Goal: Find specific page/section: Find specific page/section

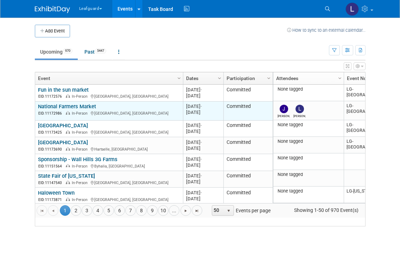
click at [77, 110] on link "National Farmers Market" at bounding box center [67, 106] width 58 height 6
click at [83, 110] on link "National Farmers Market" at bounding box center [67, 106] width 58 height 6
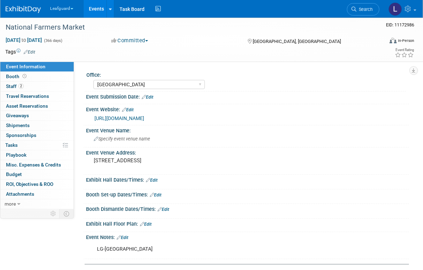
select select "[GEOGRAPHIC_DATA]"
click at [138, 85] on select "[GEOGRAPHIC_DATA] [US_STATE] [GEOGRAPHIC_DATA] [GEOGRAPHIC_DATA] [GEOGRAPHIC_DA…" at bounding box center [148, 85] width 111 height 10
click at [147, 44] on button "Committed" at bounding box center [130, 40] width 42 height 7
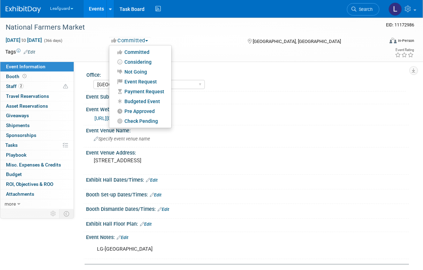
click at [230, 70] on div at bounding box center [211, 135] width 423 height 270
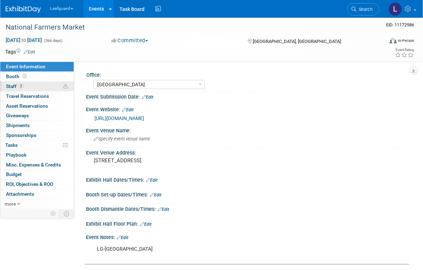
click at [33, 84] on link "2 Staff 2" at bounding box center [36, 87] width 73 height 10
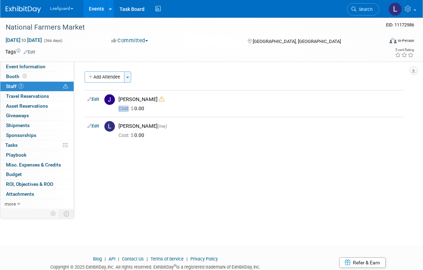
click at [131, 78] on button "Toggle Dropdown" at bounding box center [127, 76] width 7 height 11
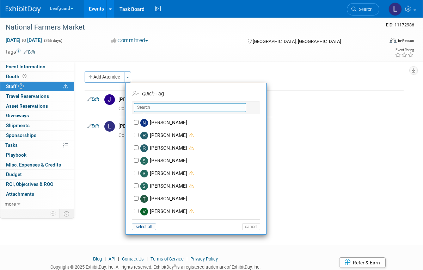
click at [205, 104] on input "text" at bounding box center [190, 107] width 112 height 9
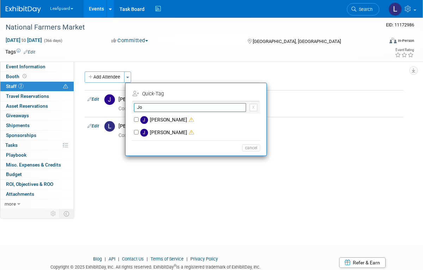
type input "J"
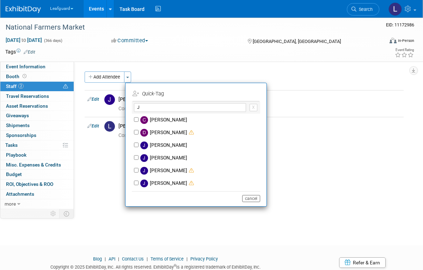
click at [251, 197] on button "cancel" at bounding box center [251, 198] width 18 height 7
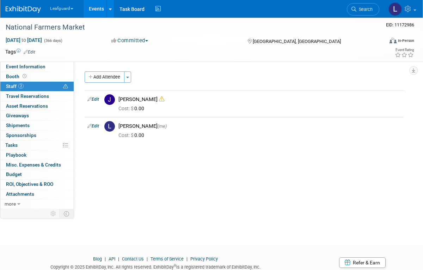
click at [157, 99] on div at bounding box center [211, 135] width 423 height 270
click at [163, 107] on div "Cost: $ 0.00" at bounding box center [259, 109] width 282 height 6
click at [161, 106] on div "Cost: $ 0.00" at bounding box center [259, 109] width 282 height 6
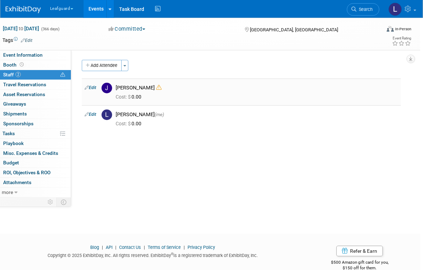
scroll to position [11, 3]
click at [157, 121] on div "Cost: $ 0.00" at bounding box center [257, 124] width 282 height 6
click at [150, 123] on div "Cost: $ 0.00" at bounding box center [257, 124] width 282 height 6
click at [85, 91] on icon at bounding box center [87, 87] width 4 height 7
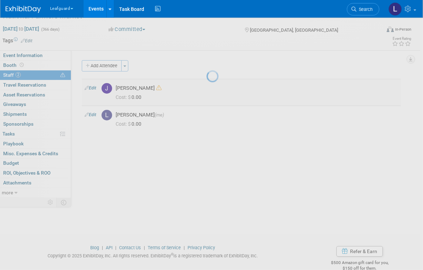
scroll to position [12, 3]
click at [206, 86] on div at bounding box center [211, 135] width 10 height 270
select select "e4fc60a5-0a2e-40f0-acb3-bb8963250a92"
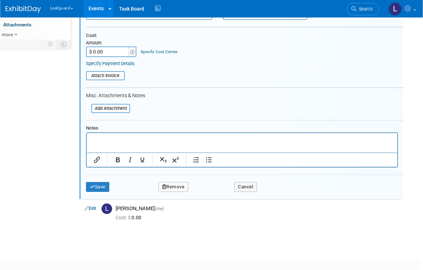
scroll to position [169, 3]
click at [173, 182] on button "Remove" at bounding box center [173, 187] width 30 height 10
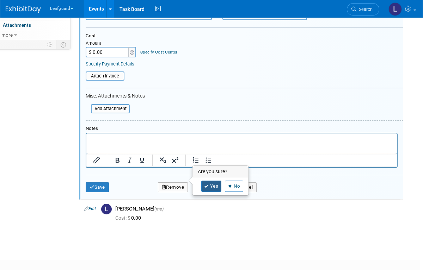
click at [205, 185] on icon at bounding box center [206, 187] width 4 height 4
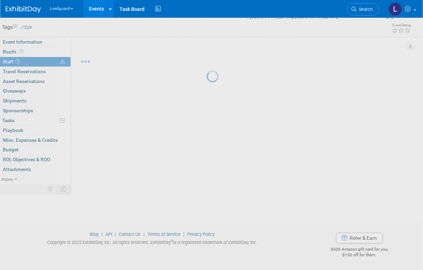
scroll to position [19, 3]
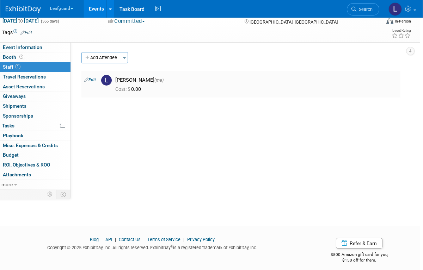
click at [155, 86] on div "Cost: $ 0.00" at bounding box center [256, 89] width 282 height 6
click at [181, 84] on div "Cost: $ 0.00" at bounding box center [256, 88] width 293 height 10
click at [95, 81] on link "Edit" at bounding box center [90, 79] width 12 height 5
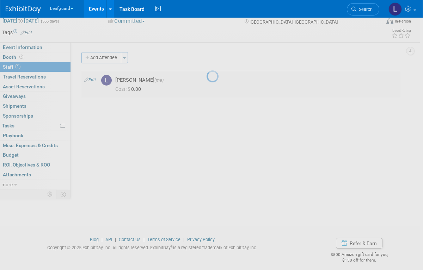
select select "c4c78875-f7b6-46d0-b767-ab994ef1647e"
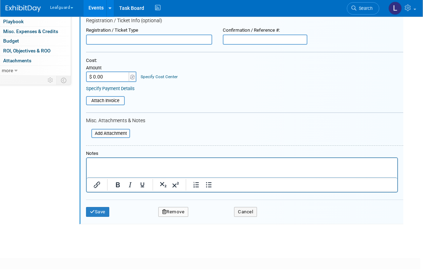
scroll to position [132, 3]
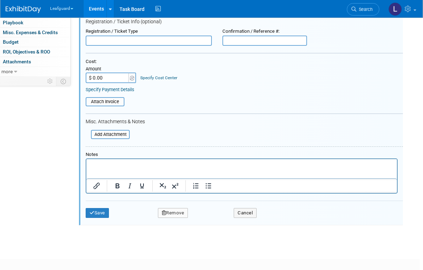
click at [169, 210] on button "Remove" at bounding box center [173, 213] width 30 height 10
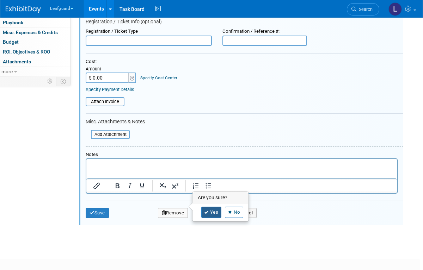
click at [202, 212] on link "Yes" at bounding box center [211, 212] width 20 height 11
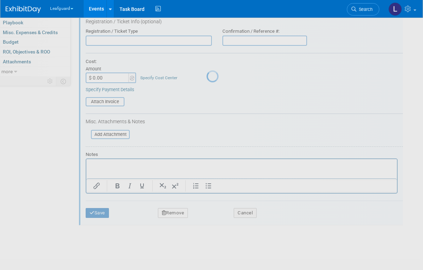
scroll to position [19, 3]
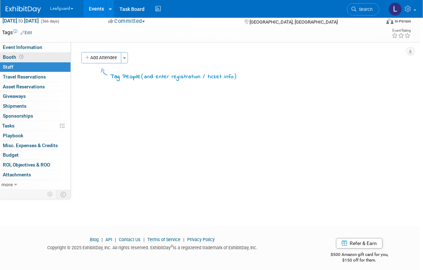
click at [45, 58] on link "Booth" at bounding box center [33, 57] width 73 height 10
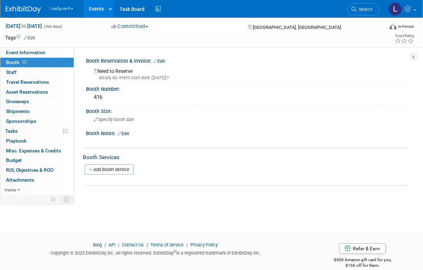
scroll to position [0, 0]
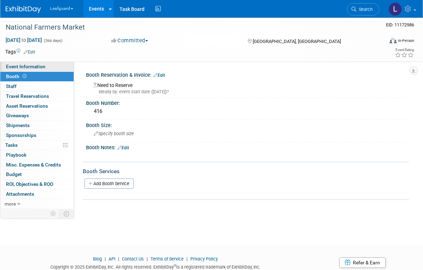
click at [56, 66] on link "Event Information" at bounding box center [36, 67] width 73 height 10
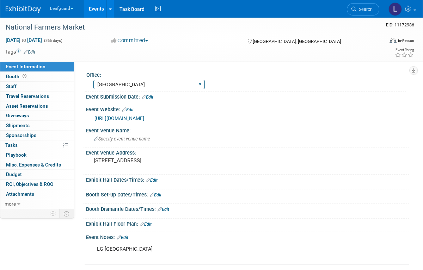
click at [137, 82] on select "Albany Arkansas Austin Birmingham Charlotte Chicago Cleveland Colorado Columbia…" at bounding box center [148, 85] width 111 height 10
select select "[GEOGRAPHIC_DATA]"
click at [101, 78] on div "Albany Arkansas Austin Birmingham Charlotte Chicago Cleveland Colorado Columbia…" at bounding box center [148, 84] width 111 height 13
click at [4, 4] on div "Leafguard Explore: My Workspaces 2 Go to Workspace: Leafguard LOVELL Events Add…" at bounding box center [211, 9] width 422 height 18
click at [28, 9] on img at bounding box center [23, 9] width 35 height 7
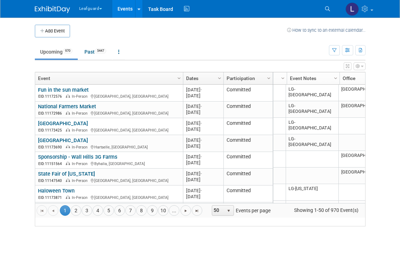
scroll to position [0, 58]
click at [333, 79] on span "Column Settings" at bounding box center [335, 78] width 6 height 6
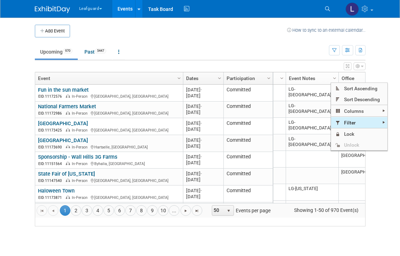
click at [368, 121] on span "Filter" at bounding box center [359, 122] width 56 height 11
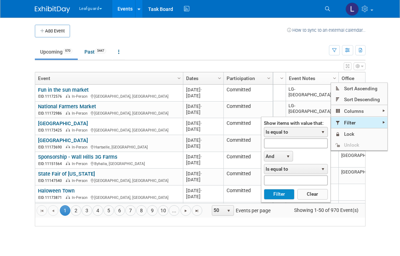
click at [301, 132] on span "Is equal to" at bounding box center [291, 132] width 54 height 10
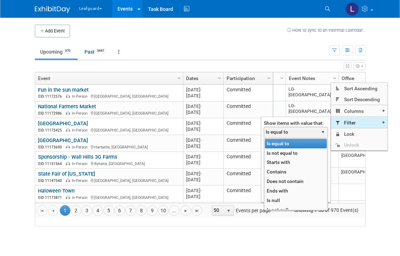
click at [297, 168] on li "Contains" at bounding box center [296, 172] width 62 height 10
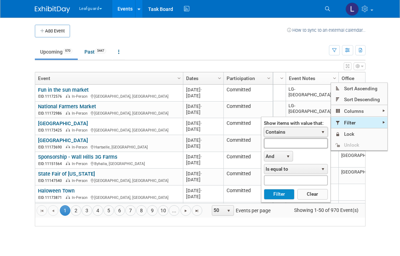
click at [289, 145] on input "text" at bounding box center [296, 143] width 64 height 10
click at [279, 198] on button "Filter" at bounding box center [279, 194] width 31 height 11
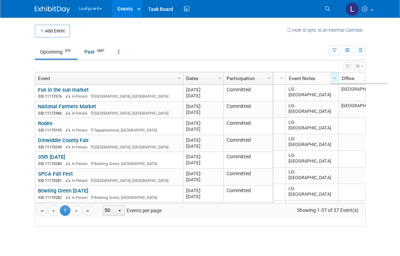
type input "Lg-richmond"
click at [113, 215] on span "50" at bounding box center [109, 210] width 12 height 10
click at [113, 207] on li "100" at bounding box center [114, 207] width 20 height 10
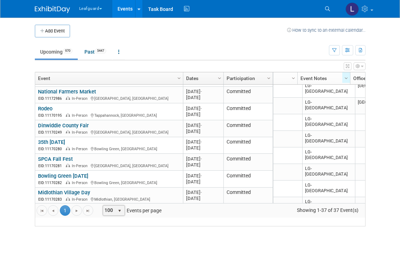
scroll to position [0, 42]
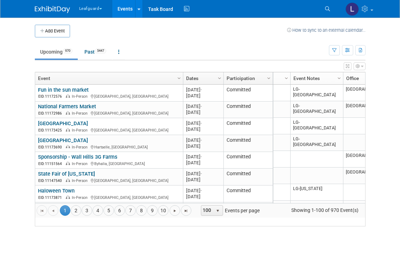
scroll to position [0, 54]
click at [340, 79] on span "Column Settings" at bounding box center [340, 78] width 6 height 6
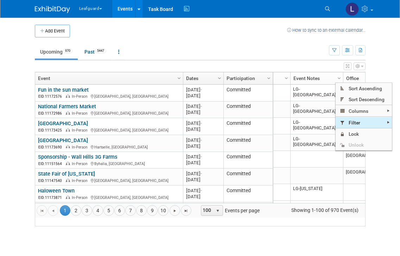
click at [367, 124] on span "Filter" at bounding box center [364, 122] width 56 height 11
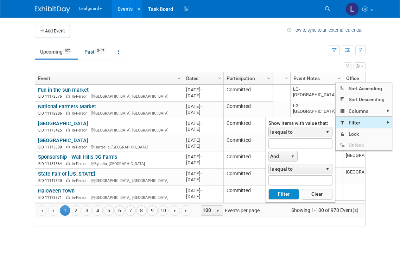
click at [293, 133] on span "Is equal to" at bounding box center [296, 132] width 54 height 10
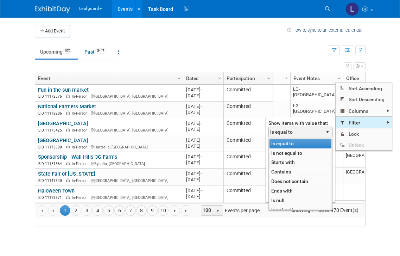
click at [290, 168] on li "Contains" at bounding box center [301, 172] width 62 height 10
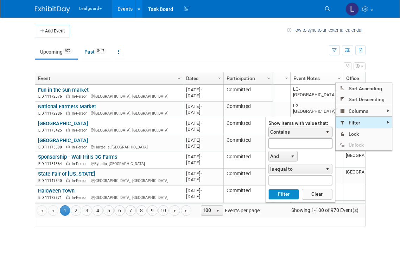
click at [294, 145] on input "text" at bounding box center [301, 143] width 64 height 10
type input "Lg-rich"
click at [288, 196] on button "Filter" at bounding box center [284, 194] width 31 height 11
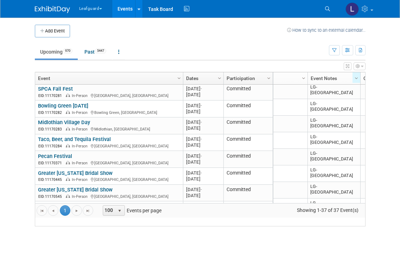
scroll to position [0, 0]
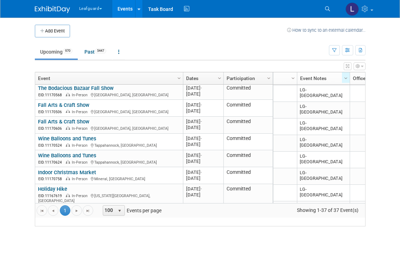
click at [211, 82] on link "Dates" at bounding box center [202, 78] width 33 height 12
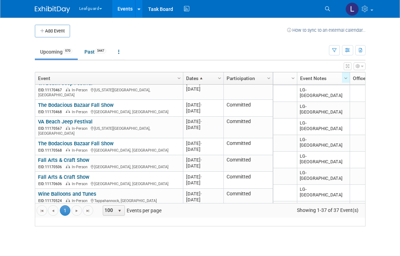
click at [216, 79] on link "Column Settings" at bounding box center [220, 77] width 8 height 11
click at [208, 80] on link "Dates" at bounding box center [202, 78] width 33 height 12
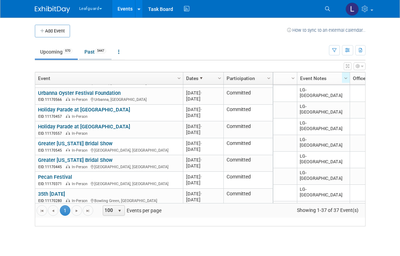
click at [83, 53] on link "Past 5447" at bounding box center [95, 51] width 32 height 13
click at [97, 49] on link "Past 5447" at bounding box center [95, 51] width 32 height 13
click at [92, 55] on link "Past 5447" at bounding box center [95, 51] width 32 height 13
click at [95, 52] on link "Past 5447" at bounding box center [95, 51] width 32 height 13
click at [269, 75] on span "Column Settings" at bounding box center [269, 78] width 6 height 6
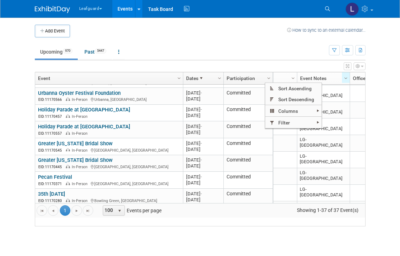
click at [268, 117] on span "Filter" at bounding box center [294, 122] width 56 height 11
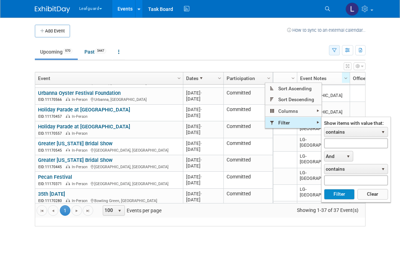
click at [336, 50] on icon "button" at bounding box center [334, 50] width 5 height 5
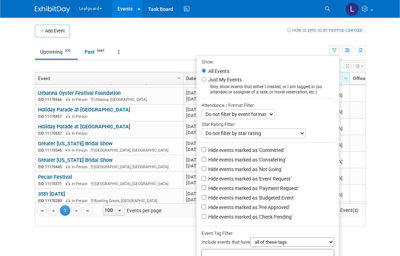
click at [345, 50] on div at bounding box center [200, 128] width 400 height 256
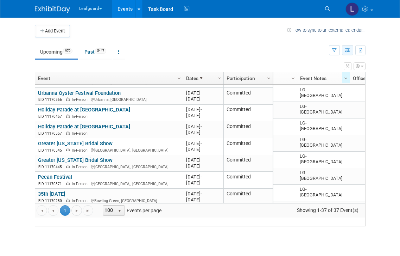
click at [345, 51] on icon "button" at bounding box center [347, 50] width 5 height 5
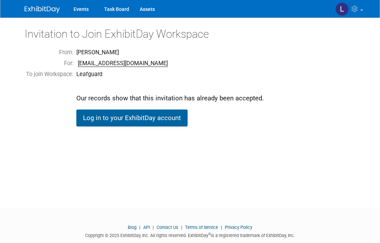
click at [143, 114] on link "Log in to your ExhibitDay account" at bounding box center [131, 118] width 111 height 17
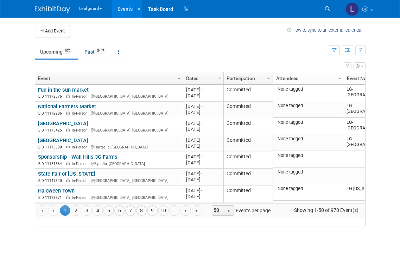
click at [224, 78] on th "Column Settings Participation" at bounding box center [248, 78] width 49 height 12
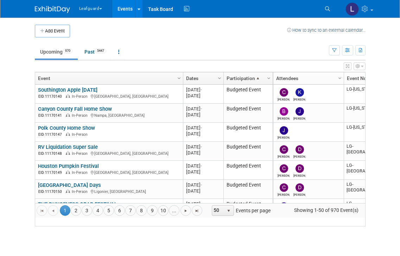
click at [219, 84] on link "Dates" at bounding box center [202, 78] width 33 height 12
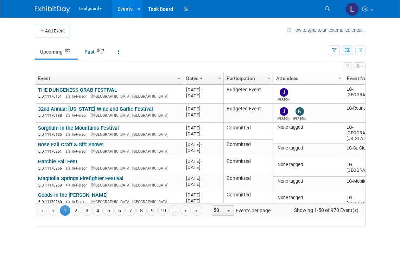
click at [343, 52] on button "button" at bounding box center [347, 50] width 11 height 10
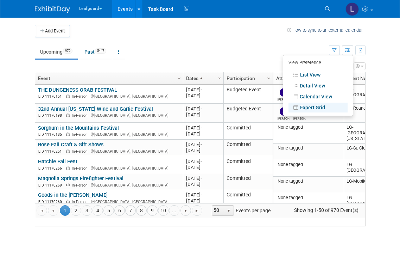
click at [320, 107] on link "Expert Grid" at bounding box center [318, 107] width 59 height 10
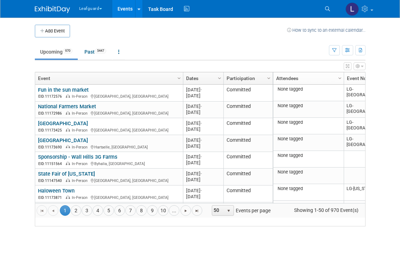
click at [361, 65] on button "button" at bounding box center [360, 66] width 12 height 8
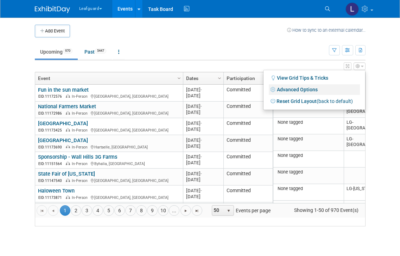
click at [308, 91] on link "Advanced Options" at bounding box center [314, 89] width 91 height 11
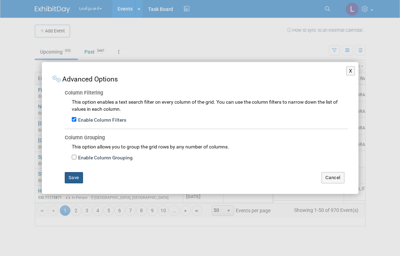
click at [79, 177] on button "Save" at bounding box center [74, 177] width 18 height 11
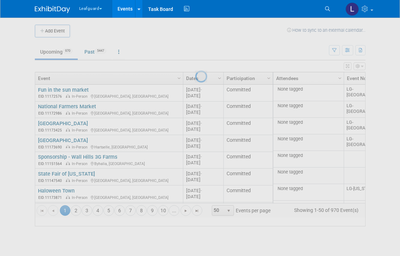
click at [205, 54] on div at bounding box center [200, 128] width 10 height 256
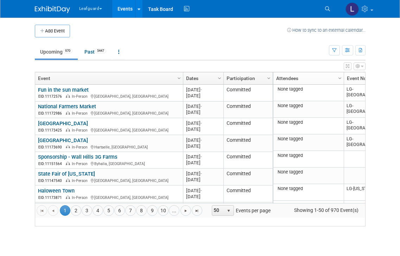
click at [360, 65] on icon "button" at bounding box center [358, 66] width 4 height 4
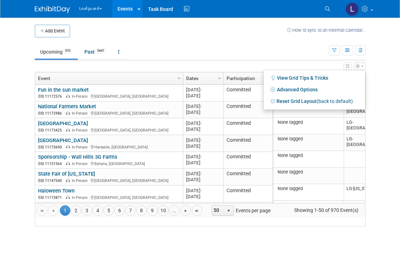
click at [399, 81] on div at bounding box center [200, 128] width 400 height 256
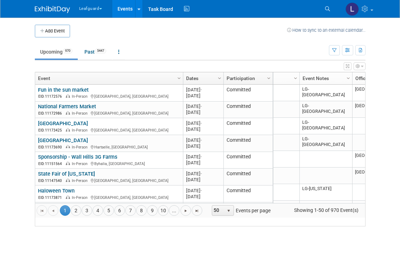
scroll to position [0, 52]
click at [337, 81] on link "Column Settings" at bounding box center [341, 77] width 8 height 11
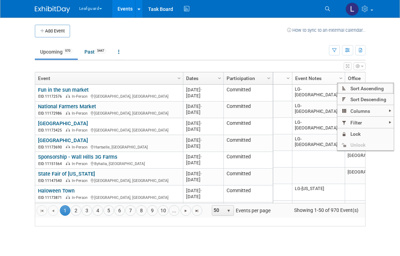
click at [374, 121] on span "Filter" at bounding box center [366, 122] width 56 height 11
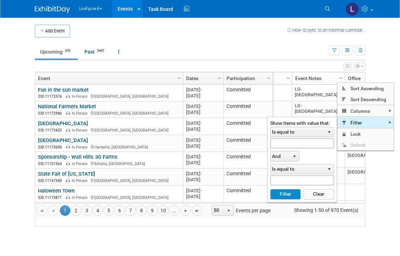
click at [305, 132] on span "Is equal to" at bounding box center [298, 132] width 54 height 10
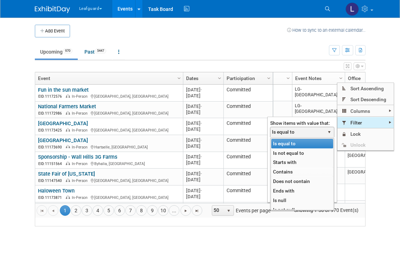
click at [294, 170] on li "Contains" at bounding box center [303, 172] width 62 height 10
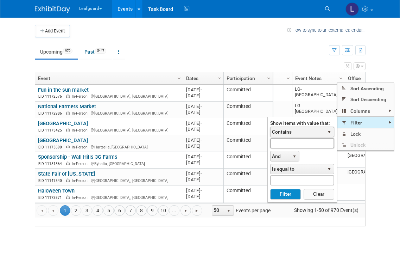
click at [297, 143] on input "text" at bounding box center [302, 143] width 64 height 10
type input "LG-rich"
click at [285, 192] on button "Filter" at bounding box center [285, 194] width 31 height 11
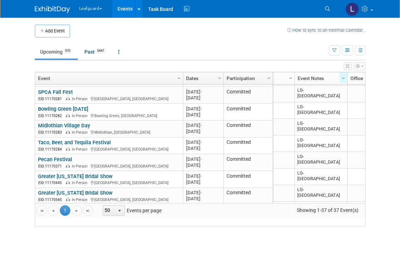
scroll to position [0, 48]
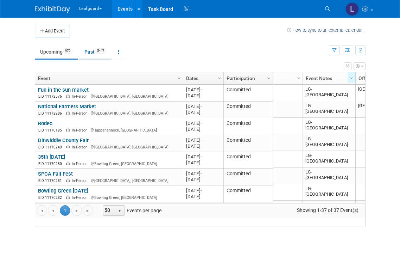
click at [93, 50] on link "Past 5447" at bounding box center [95, 51] width 32 height 13
click at [98, 48] on link "Past 5447" at bounding box center [95, 51] width 32 height 13
